Goal: Find specific page/section: Find specific page/section

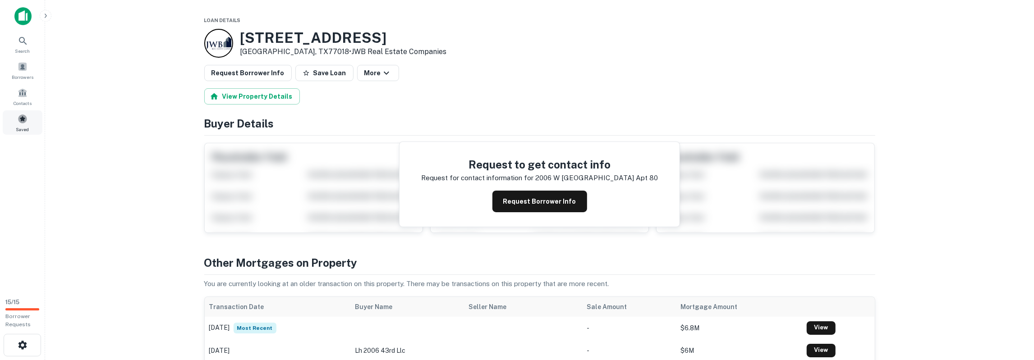
click at [22, 121] on span at bounding box center [23, 119] width 10 height 10
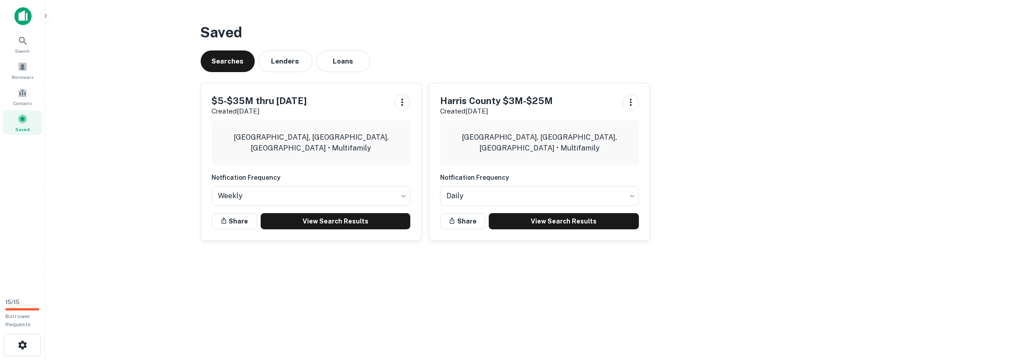
click at [337, 65] on button "Loans" at bounding box center [343, 62] width 54 height 22
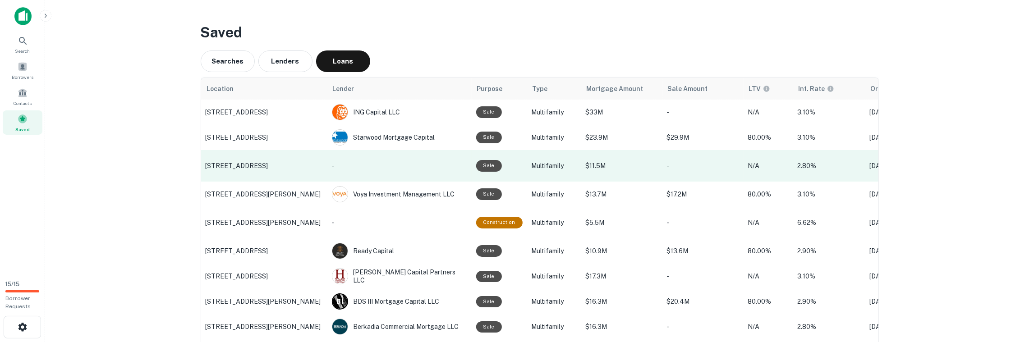
click at [224, 168] on p "[STREET_ADDRESS]" at bounding box center [264, 166] width 117 height 8
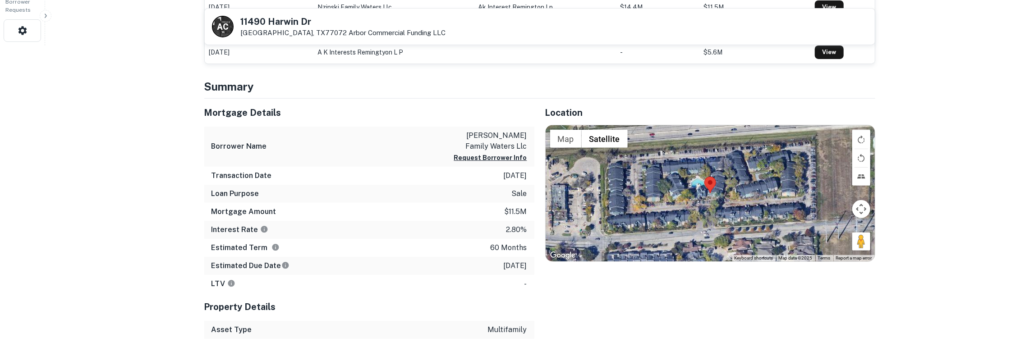
scroll to position [282, 0]
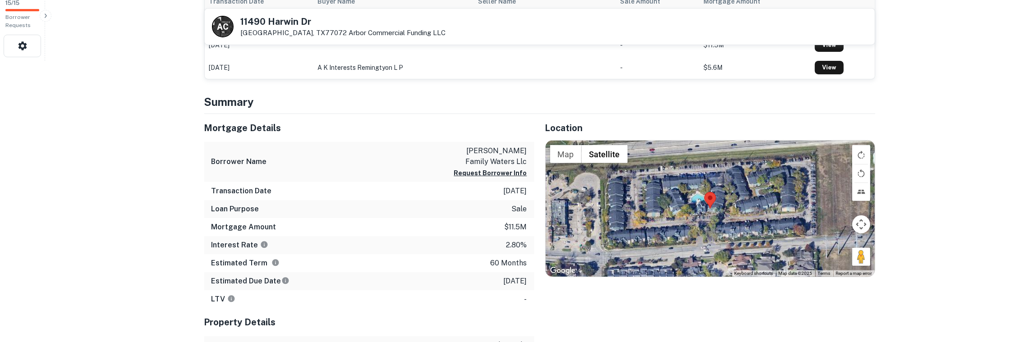
click at [453, 151] on p "[PERSON_NAME] family waters llc" at bounding box center [486, 157] width 81 height 22
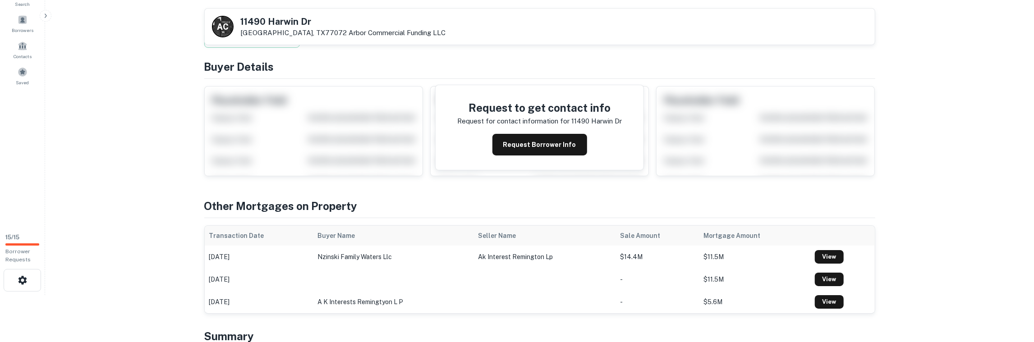
scroll to position [47, 0]
